Goal: Task Accomplishment & Management: Manage account settings

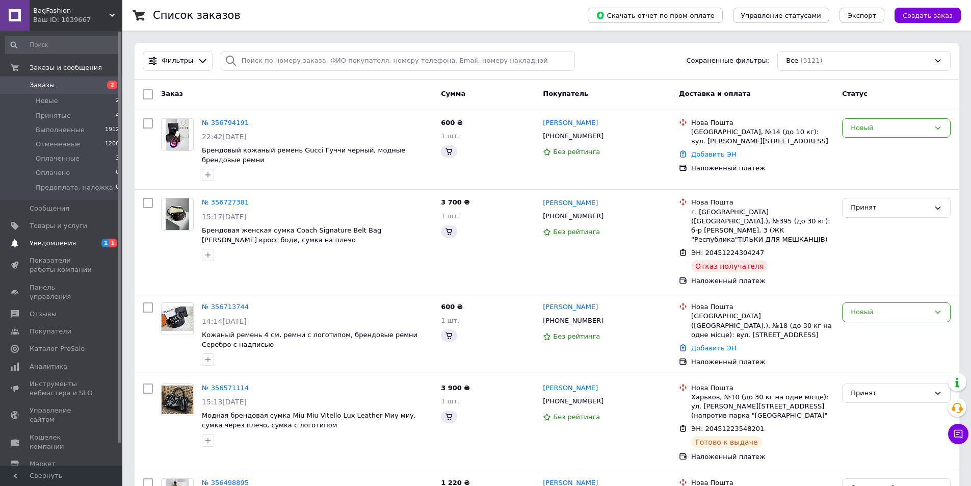
click at [58, 244] on span "Уведомления" at bounding box center [53, 242] width 46 height 9
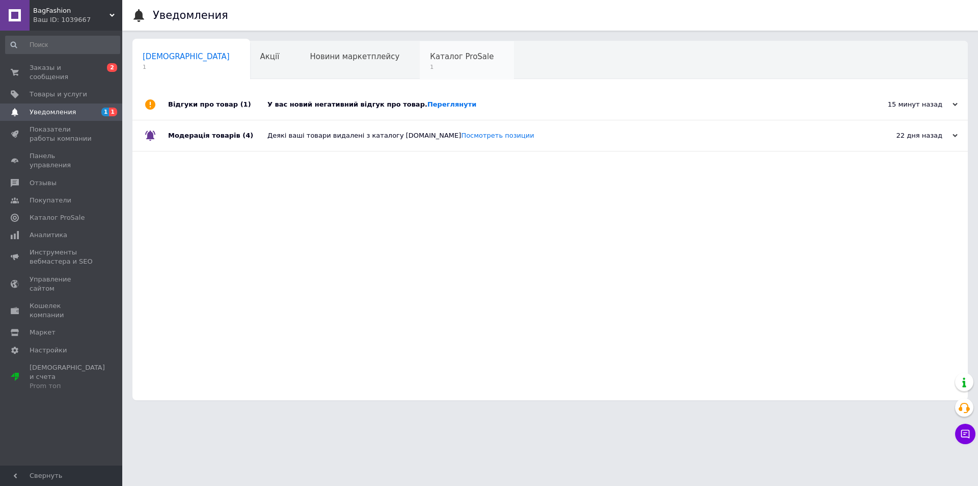
click at [430, 54] on span "Каталог ProSale" at bounding box center [462, 56] width 64 height 9
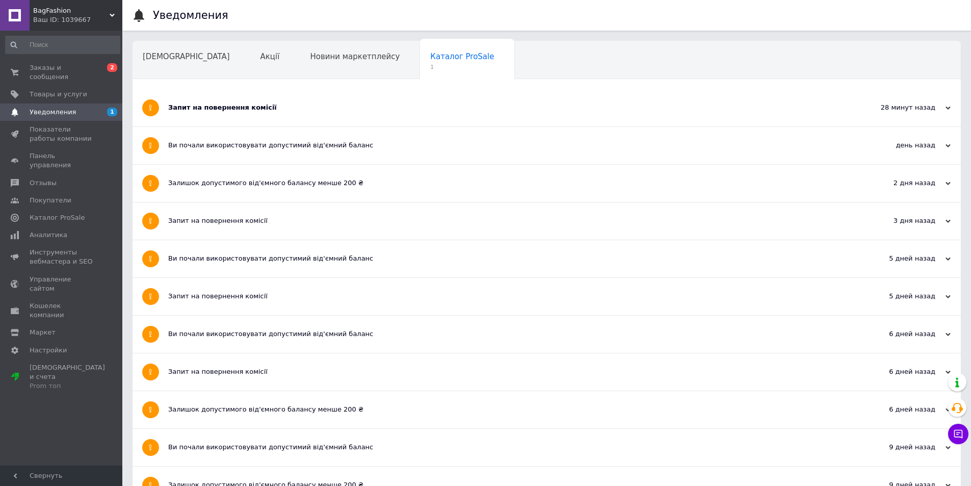
click at [235, 111] on div "Запит на повернення комісії" at bounding box center [508, 107] width 680 height 9
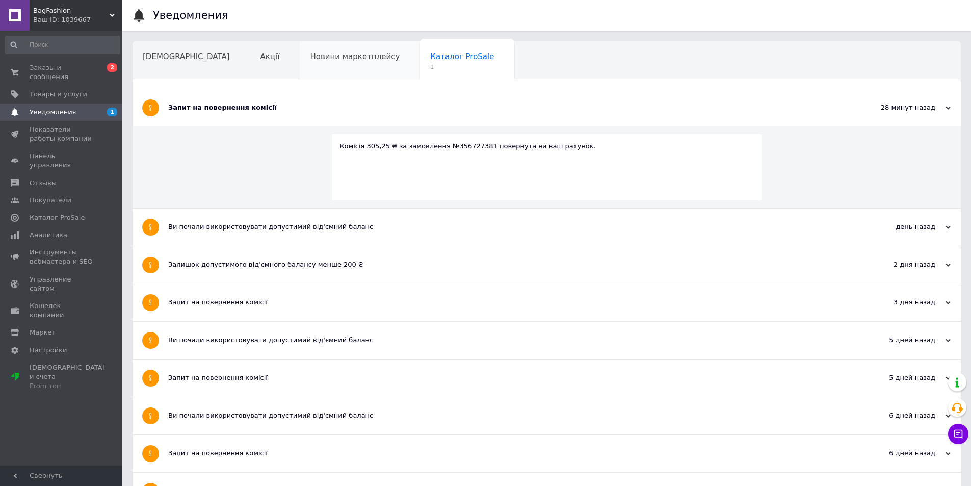
click at [324, 59] on span "Новини маркетплейсу" at bounding box center [355, 56] width 90 height 9
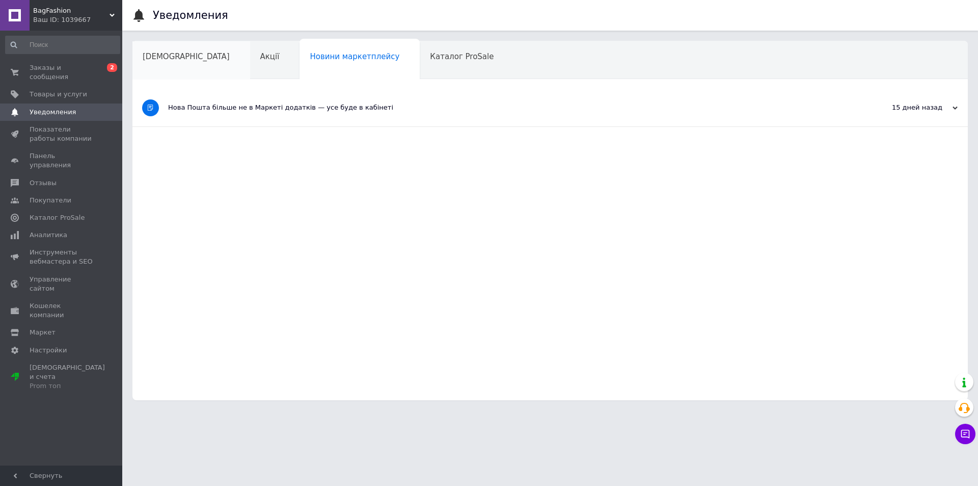
click at [169, 57] on span "Сповіщення" at bounding box center [186, 56] width 87 height 9
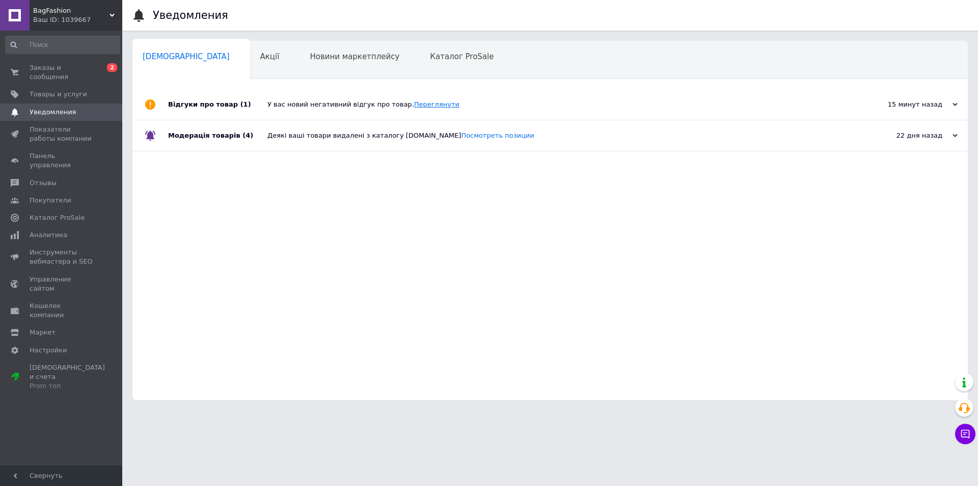
click at [419, 101] on link "Переглянути" at bounding box center [436, 104] width 45 height 8
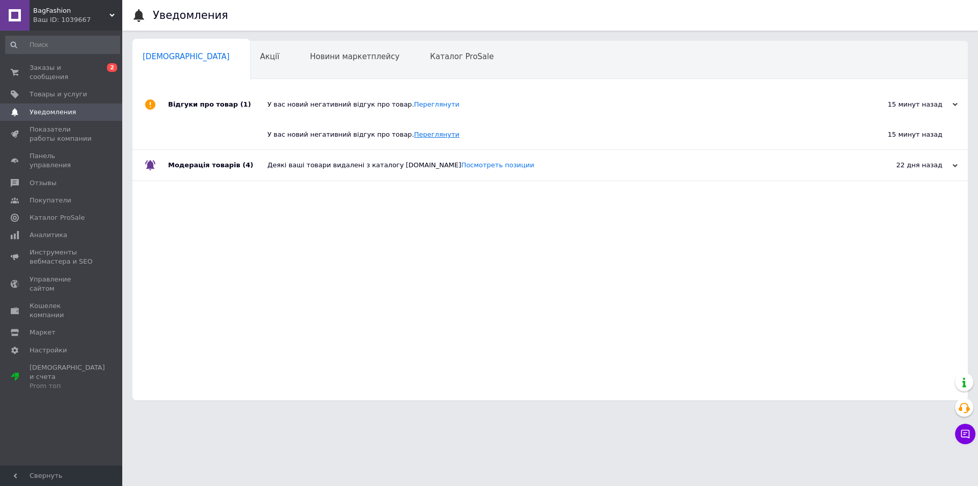
click at [416, 131] on link "Переглянути" at bounding box center [436, 134] width 45 height 8
click at [54, 65] on span "Заказы и сообщения" at bounding box center [62, 72] width 65 height 18
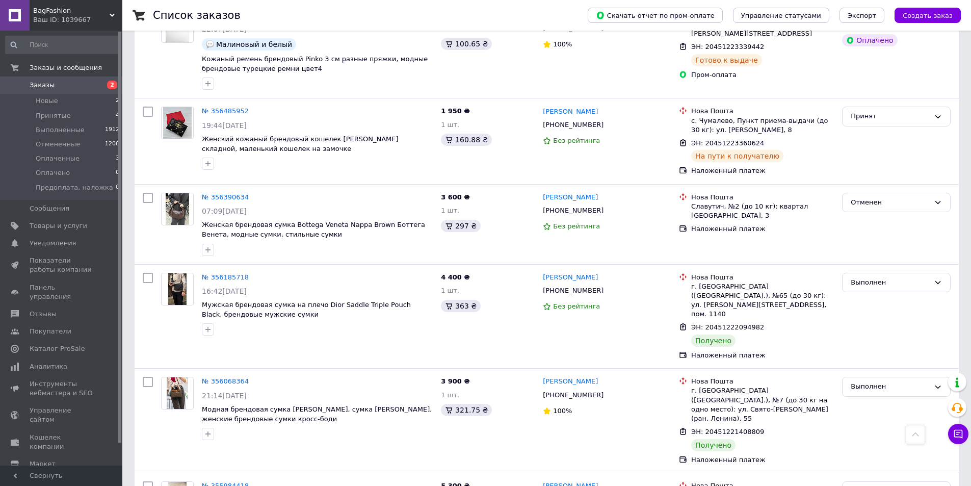
scroll to position [611, 0]
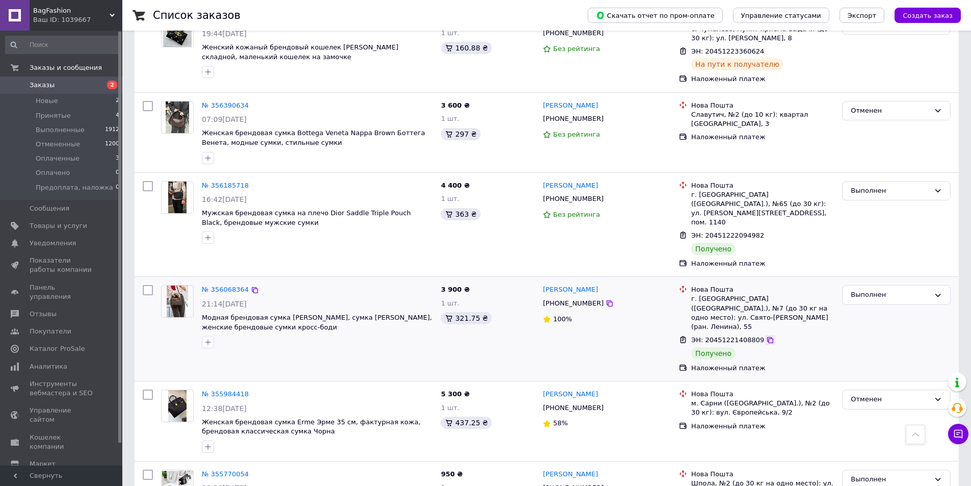
click at [766, 336] on icon at bounding box center [770, 340] width 8 height 8
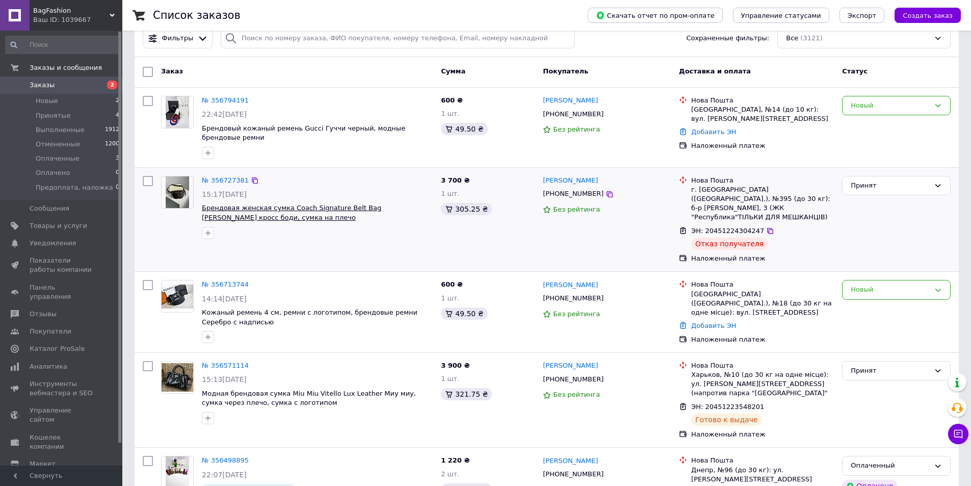
scroll to position [0, 0]
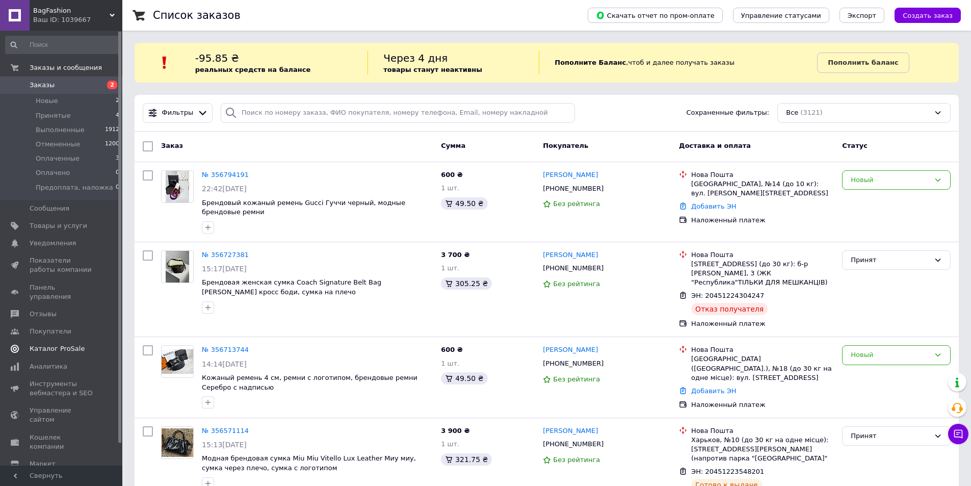
click at [63, 340] on link "Каталог ProSale" at bounding box center [62, 348] width 125 height 17
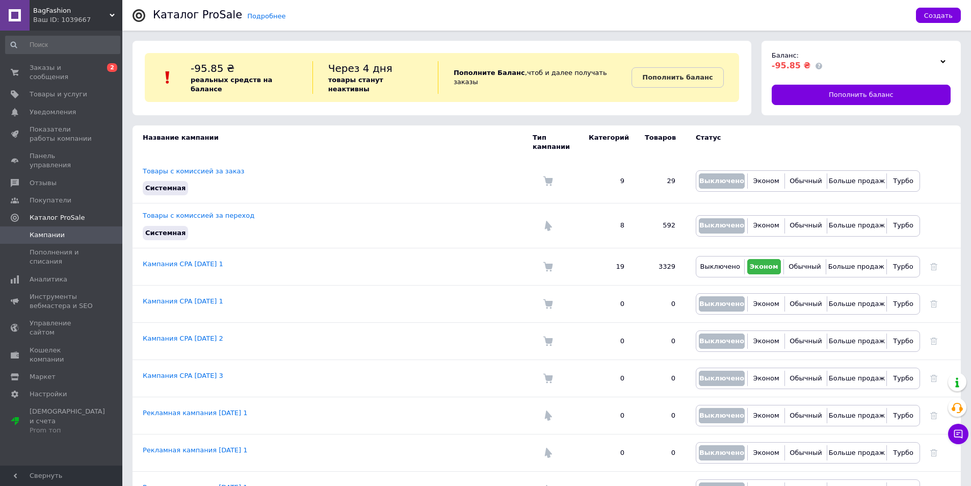
click at [944, 61] on use at bounding box center [942, 61] width 5 height 3
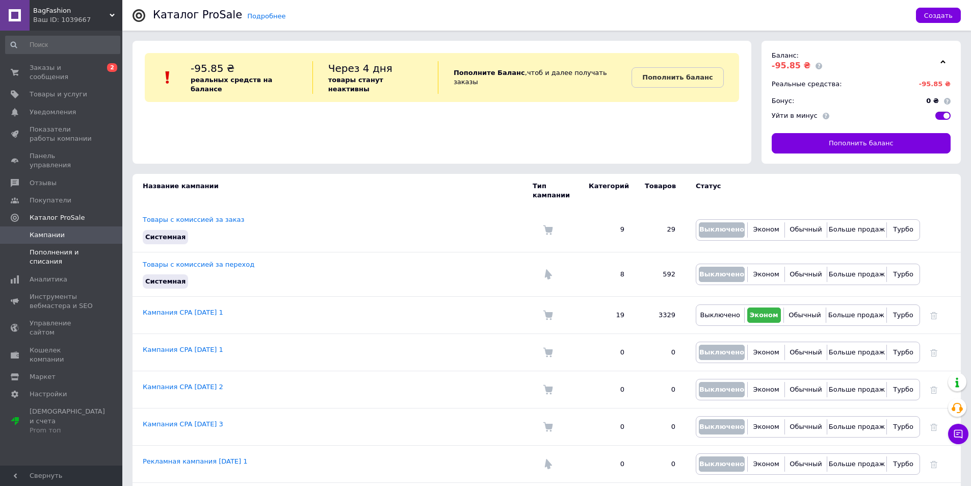
click at [48, 248] on span "Пополнения и списания" at bounding box center [62, 257] width 65 height 18
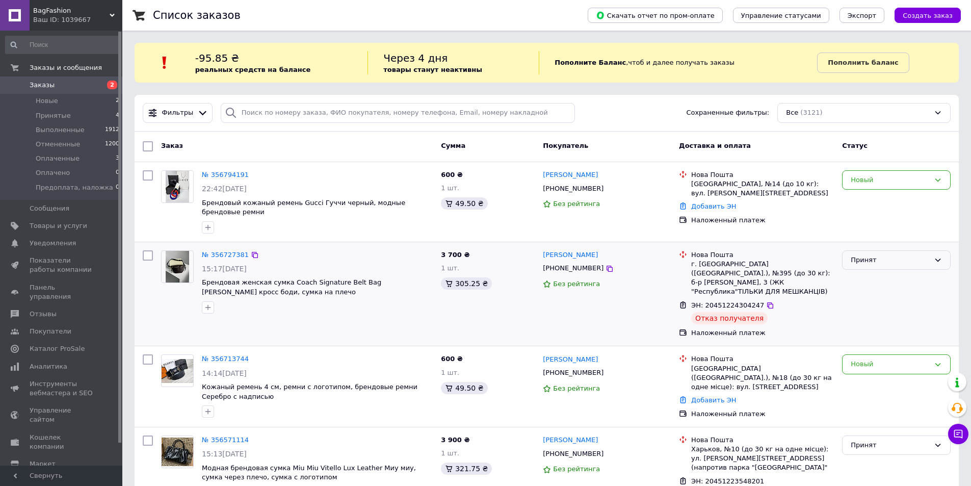
click at [870, 262] on div "Принят" at bounding box center [889, 260] width 79 height 11
click at [866, 278] on li "Выполнен" at bounding box center [896, 281] width 108 height 19
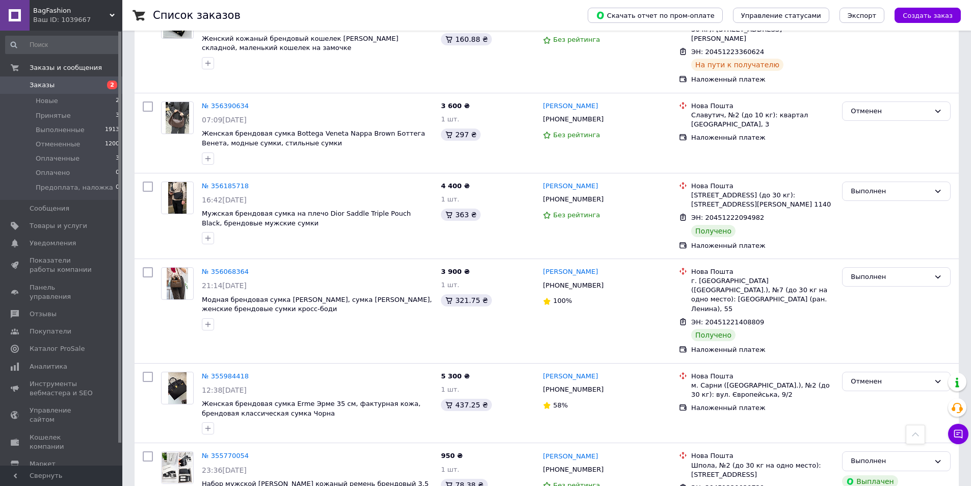
scroll to position [611, 0]
click at [263, 295] on span "Модная брендовая сумка [PERSON_NAME], сумка [PERSON_NAME], женские брендовые су…" at bounding box center [317, 303] width 230 height 17
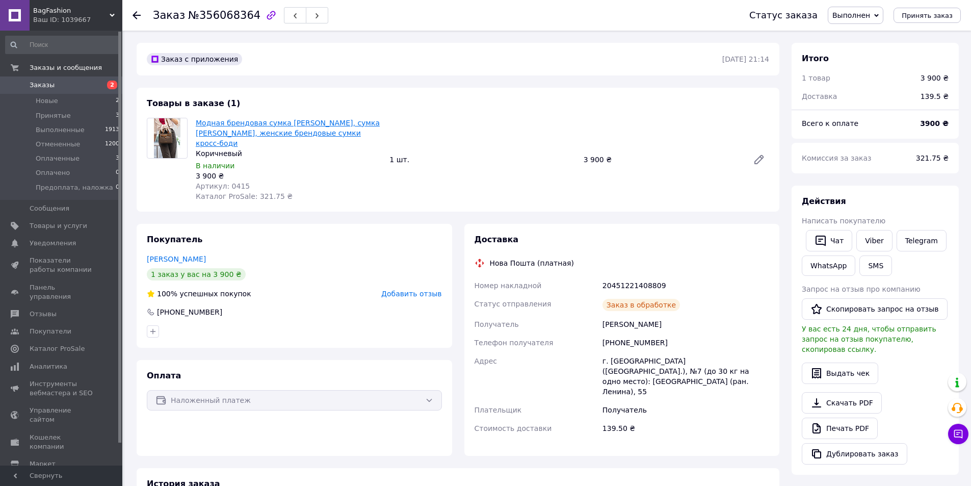
click at [323, 132] on link "Модная брендовая сумка [PERSON_NAME], сумка [PERSON_NAME], женские брендовые су…" at bounding box center [288, 133] width 184 height 29
click at [63, 79] on link "Заказы 2" at bounding box center [62, 84] width 125 height 17
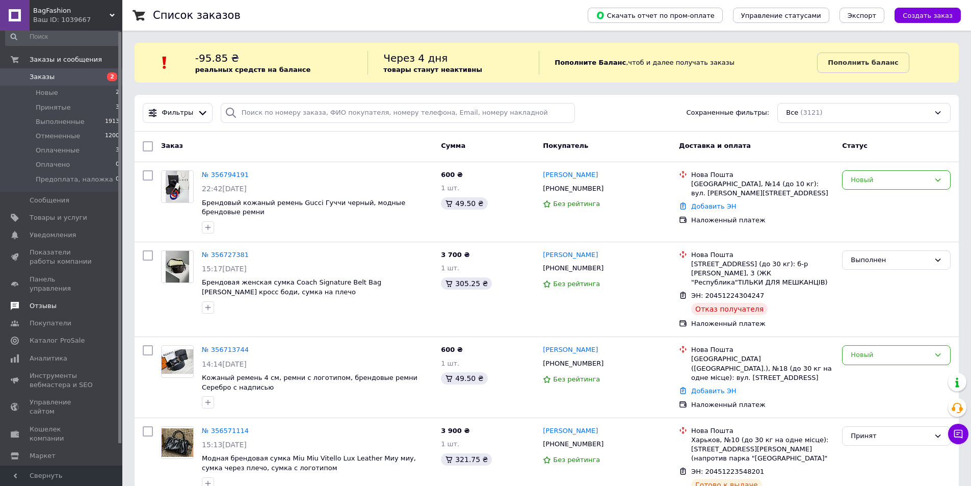
scroll to position [23, 0]
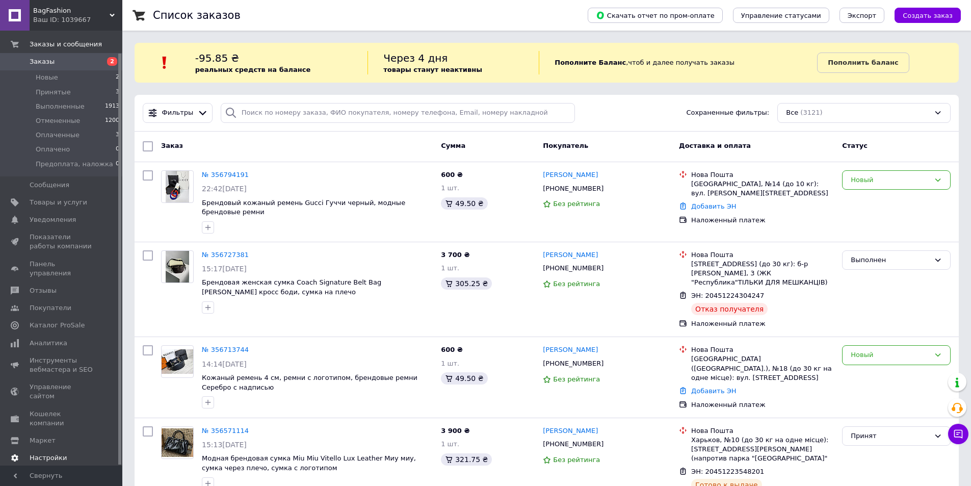
click at [47, 453] on span "Настройки" at bounding box center [48, 457] width 37 height 9
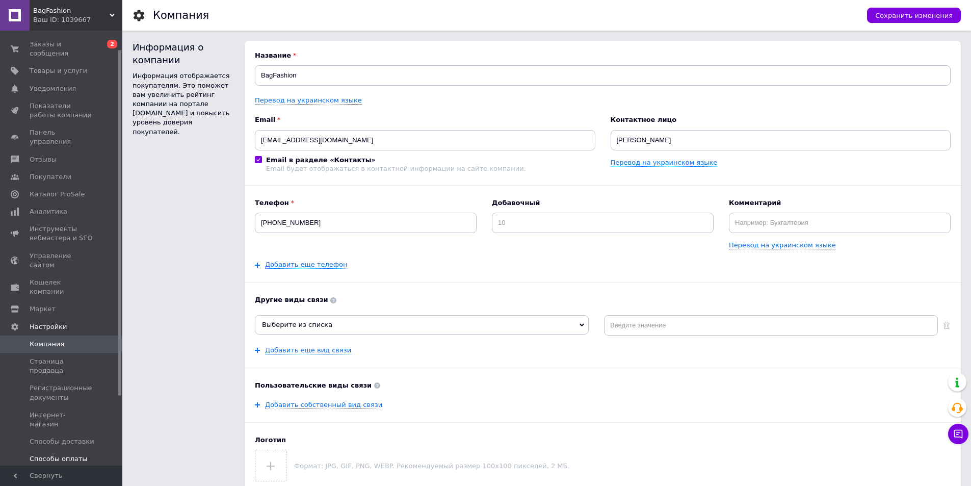
click at [70, 454] on span "Способы оплаты" at bounding box center [59, 458] width 58 height 9
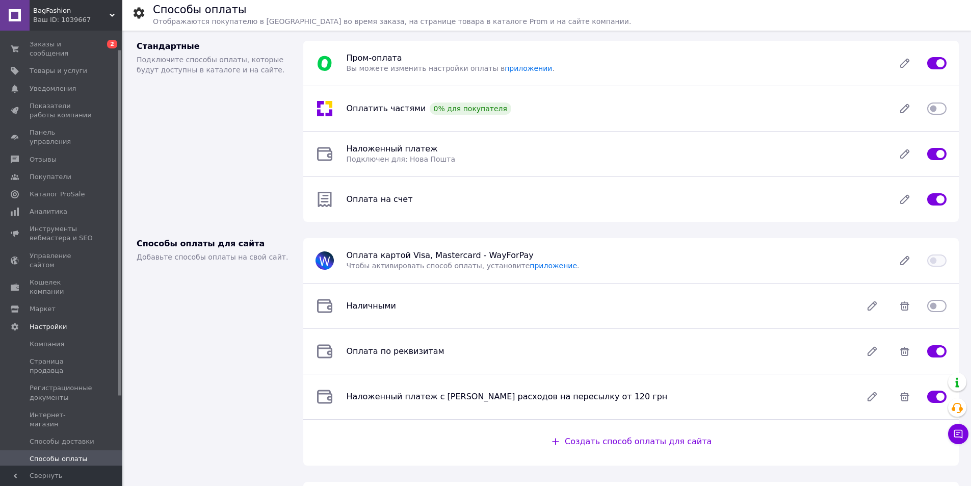
click at [931, 198] on input "checkbox" at bounding box center [936, 199] width 19 height 10
checkbox input "false"
click at [54, 40] on span "Заказы и сообщения" at bounding box center [62, 49] width 65 height 18
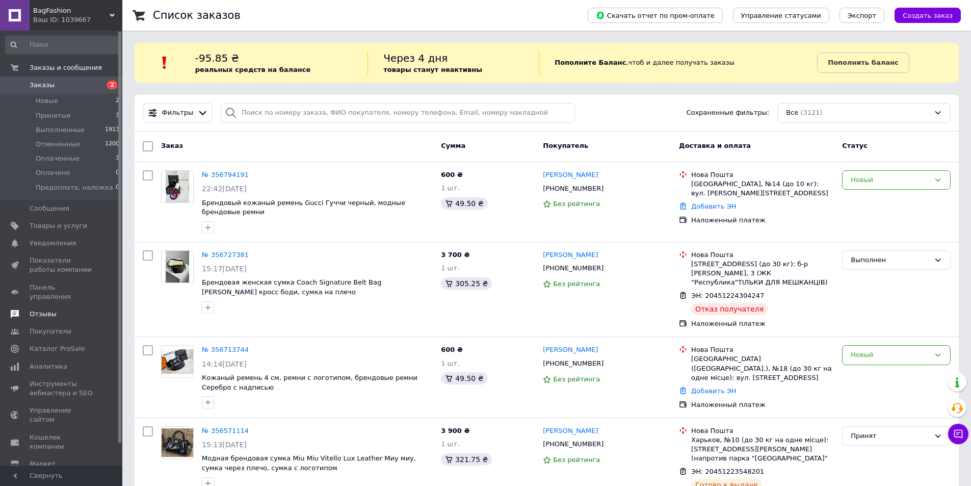
click at [45, 309] on span "Отзывы" at bounding box center [43, 313] width 27 height 9
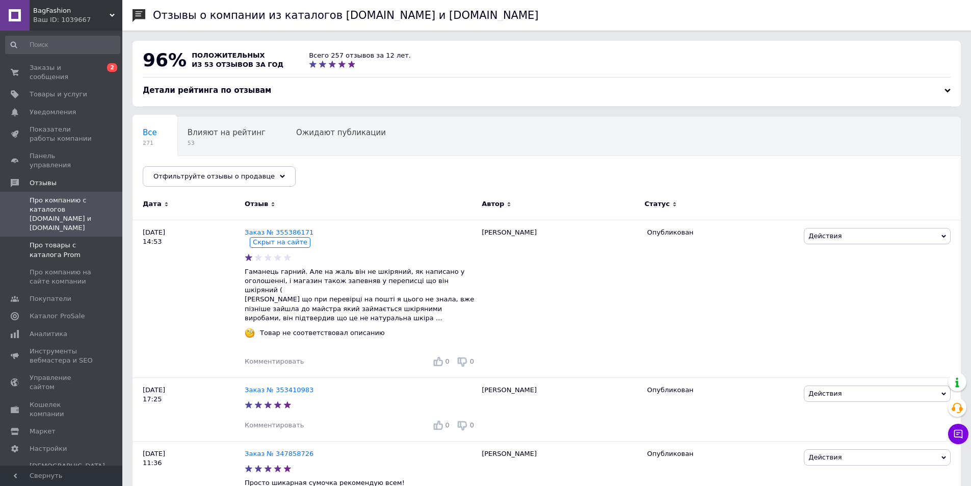
click at [54, 241] on span "Про товары с каталога Prom" at bounding box center [62, 250] width 65 height 18
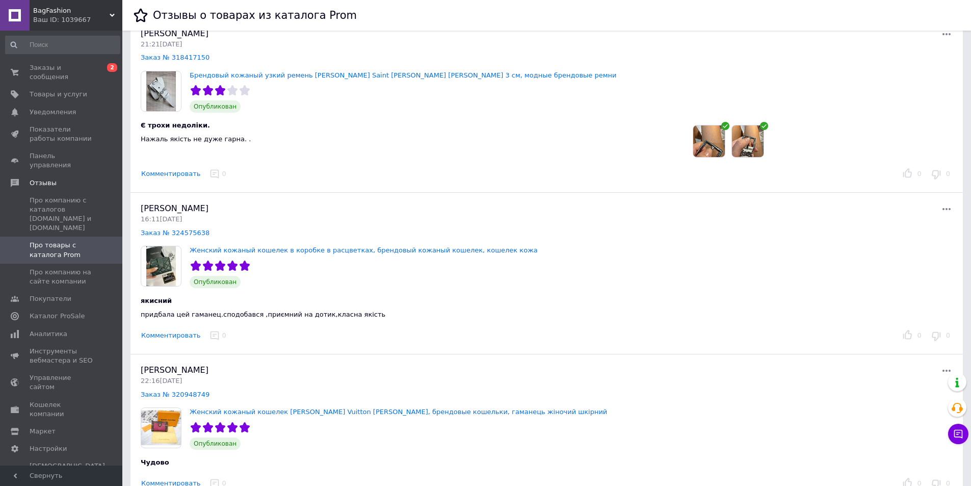
scroll to position [2038, 0]
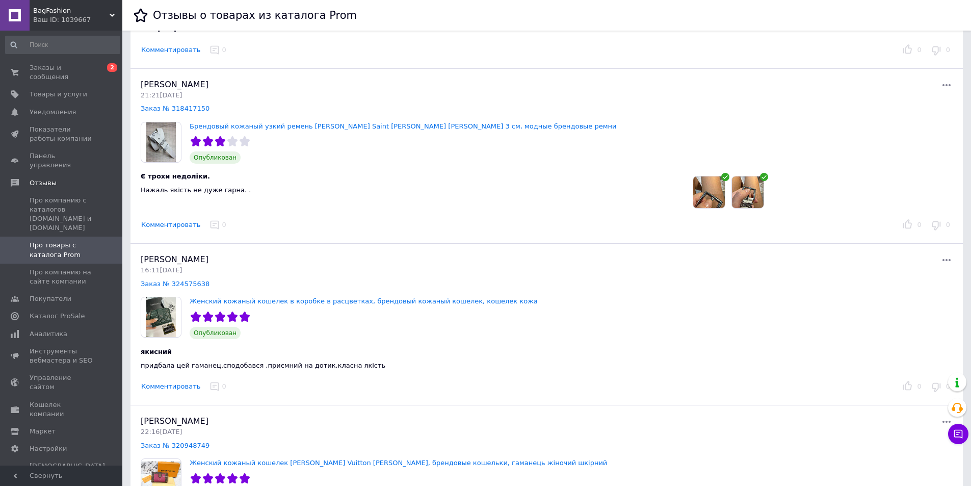
click at [947, 79] on icon at bounding box center [946, 85] width 12 height 12
click at [555, 190] on div "Є трохи недоліки. Нажаль якість не дуже гарна. ." at bounding box center [546, 186] width 828 height 45
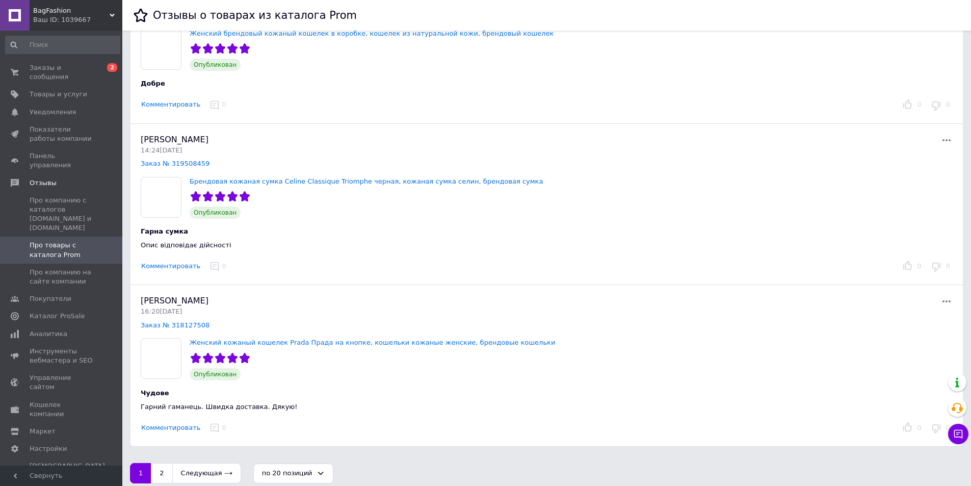
scroll to position [2765, 0]
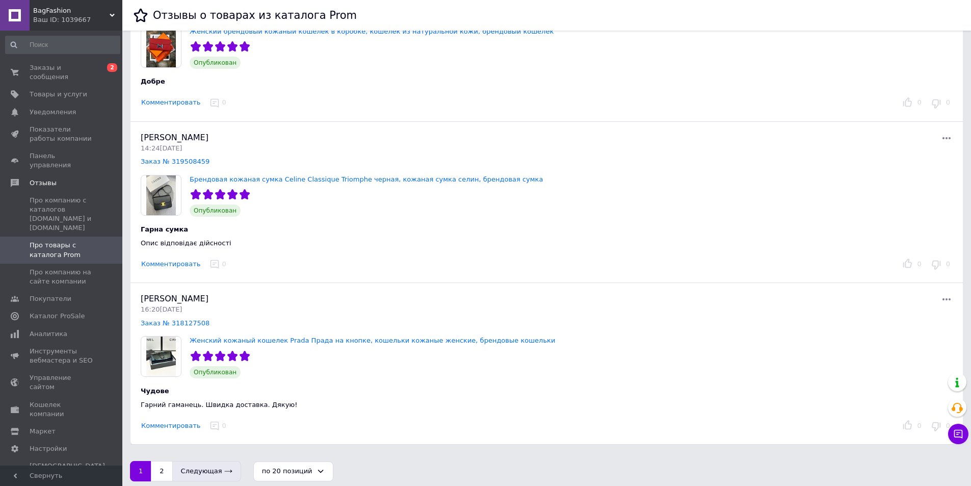
click at [200, 463] on button "Следующая" at bounding box center [207, 471] width 68 height 20
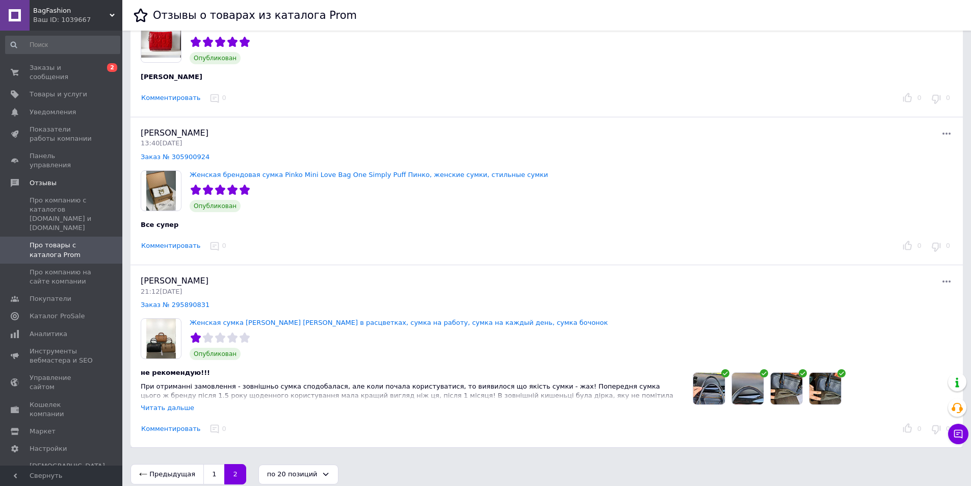
scroll to position [425, 0]
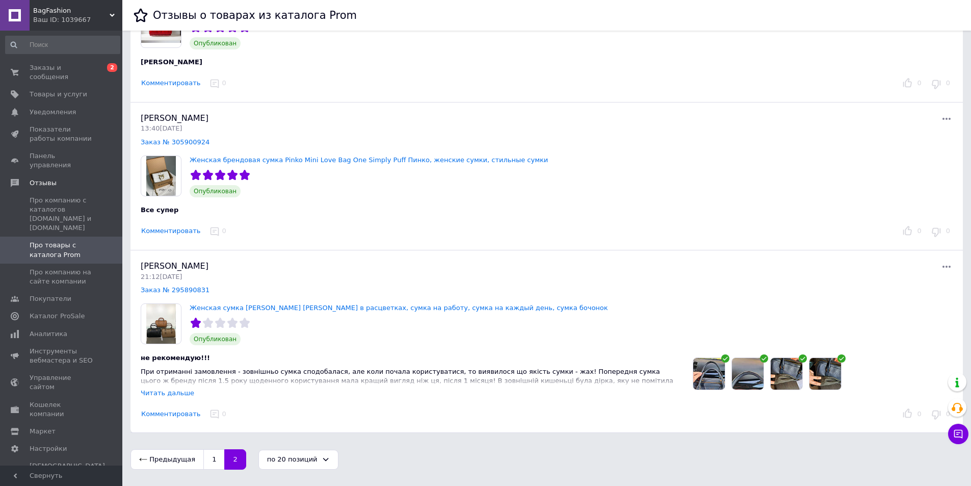
click at [699, 369] on img at bounding box center [709, 374] width 32 height 32
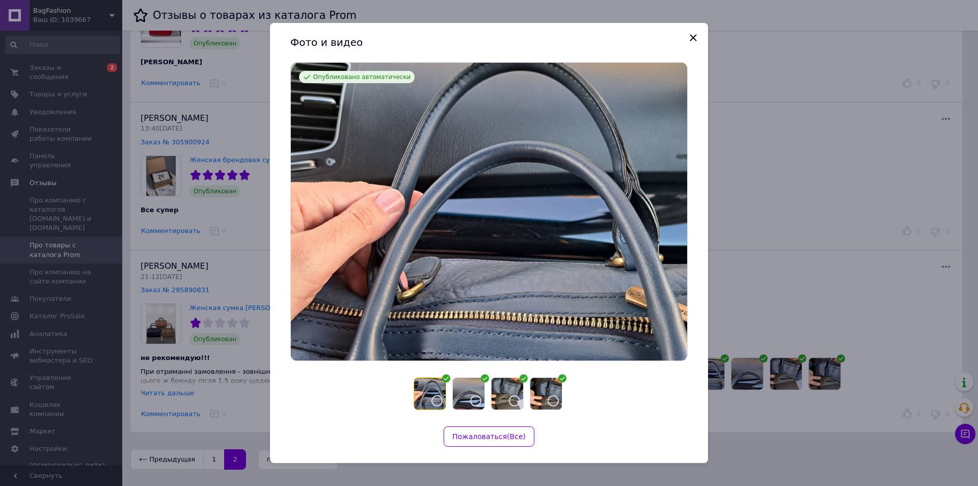
click at [692, 207] on icon "Показать следующий баннер" at bounding box center [698, 211] width 12 height 12
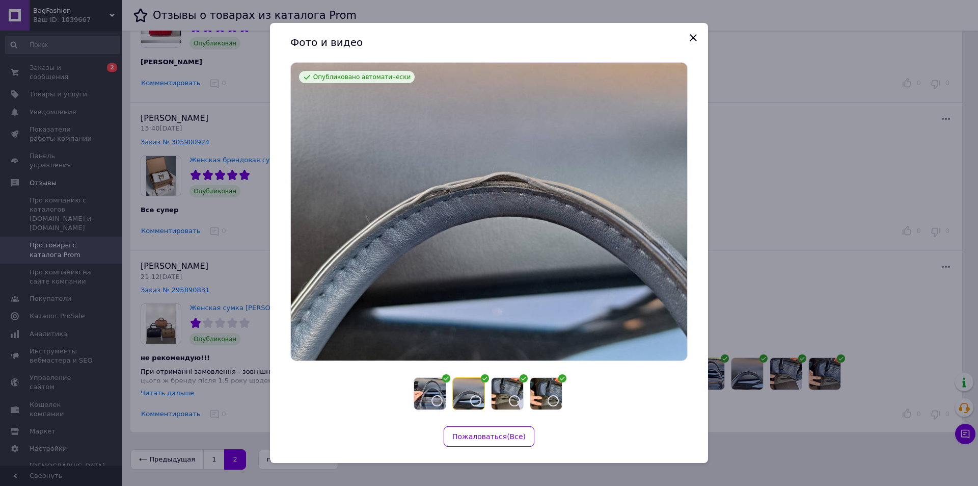
click at [692, 207] on icon "Показать следующий баннер" at bounding box center [698, 211] width 12 height 12
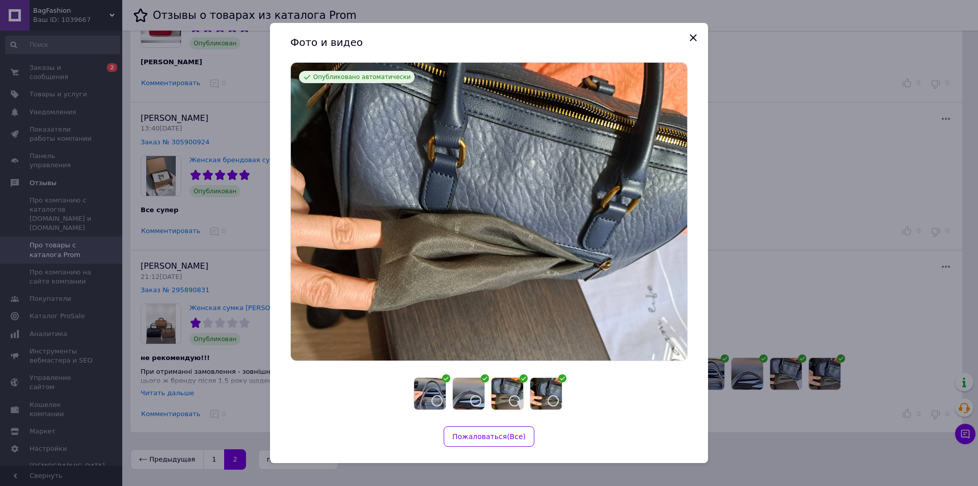
click at [692, 207] on icon "Показать следующий баннер" at bounding box center [698, 211] width 12 height 12
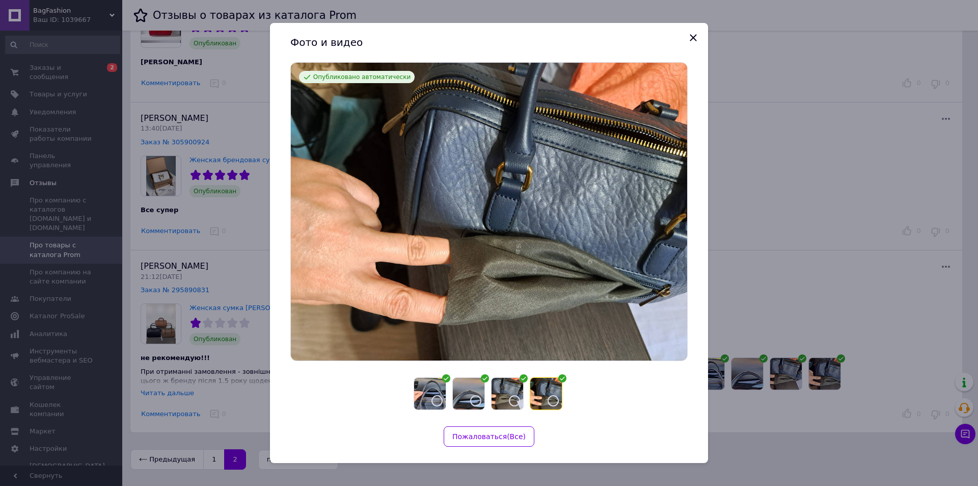
click at [662, 207] on img at bounding box center [489, 212] width 396 height 298
click at [696, 40] on icon "Закрыть" at bounding box center [693, 38] width 7 height 7
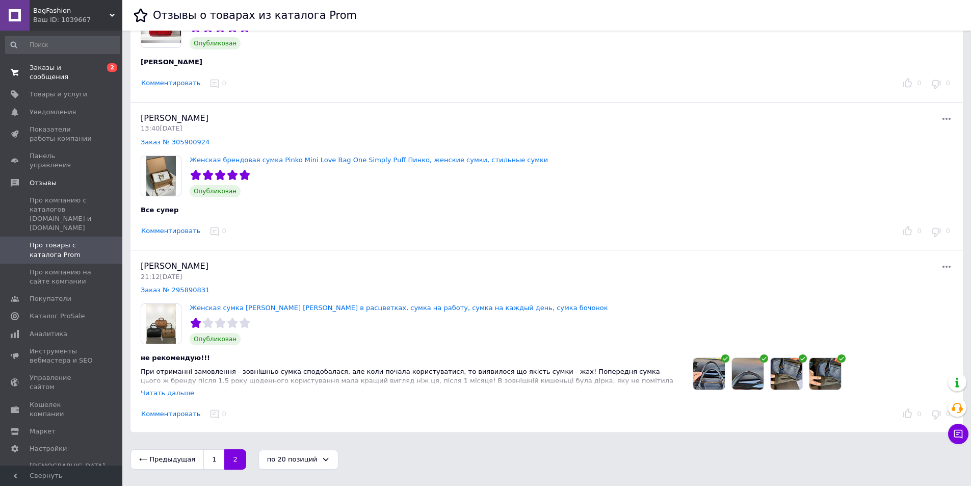
click at [68, 66] on span "Заказы и сообщения" at bounding box center [62, 72] width 65 height 18
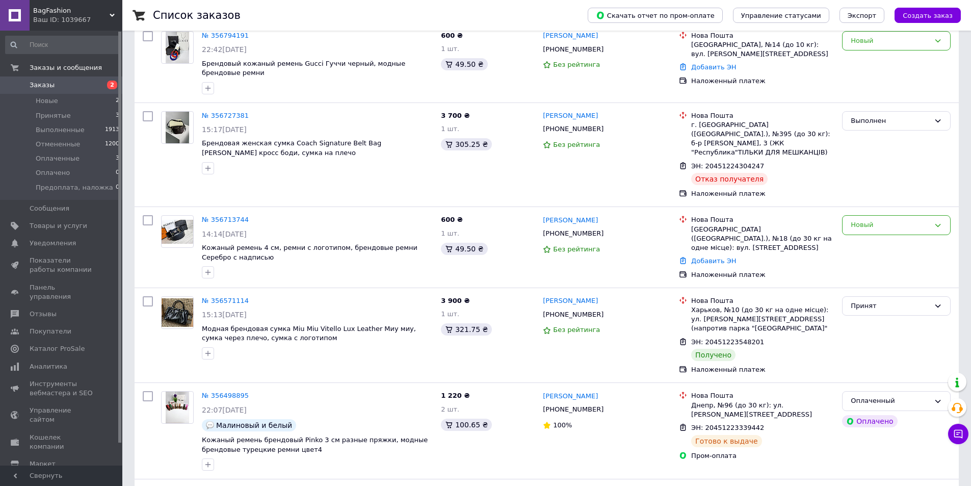
scroll to position [153, 0]
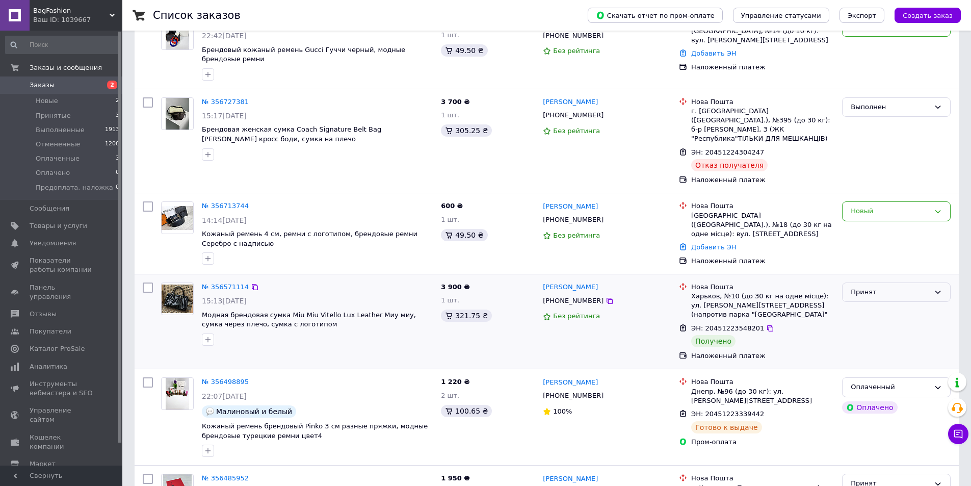
click at [884, 287] on div "Принят" at bounding box center [889, 292] width 79 height 11
click at [875, 304] on li "Выполнен" at bounding box center [896, 313] width 108 height 19
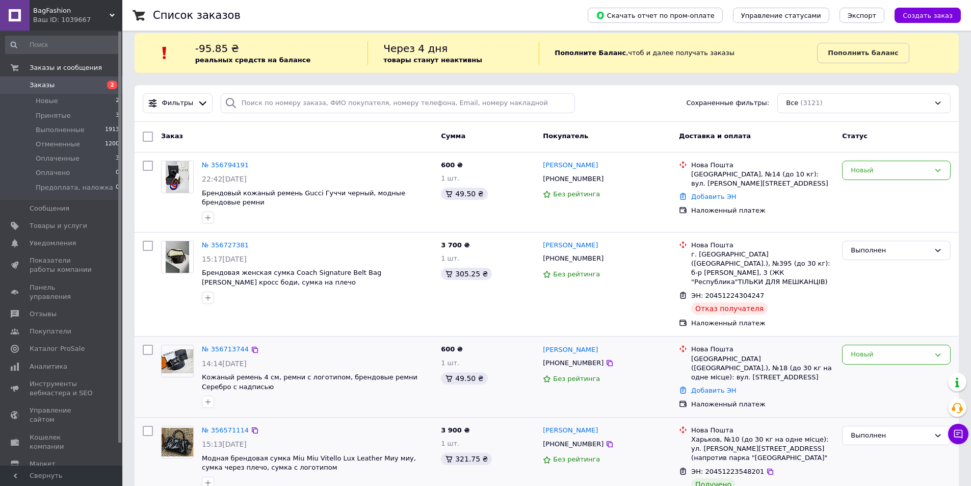
scroll to position [0, 0]
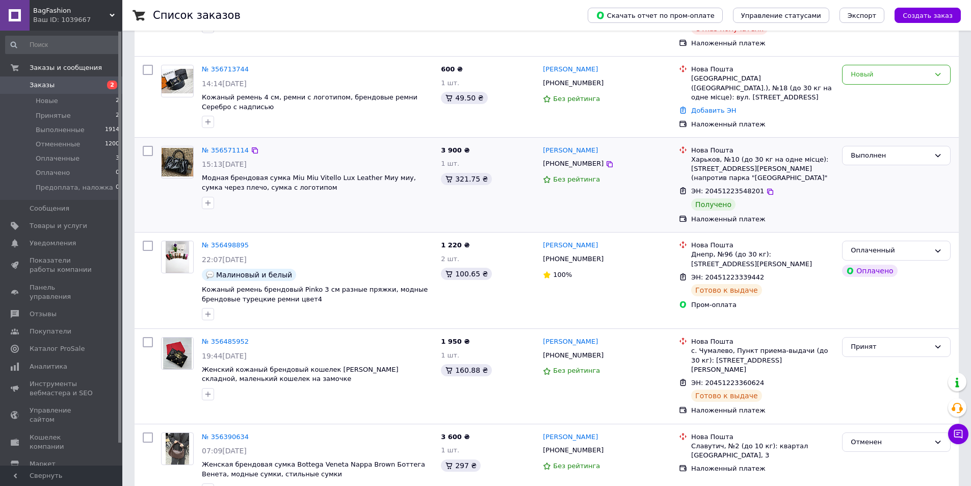
scroll to position [306, 0]
